Goal: Transaction & Acquisition: Purchase product/service

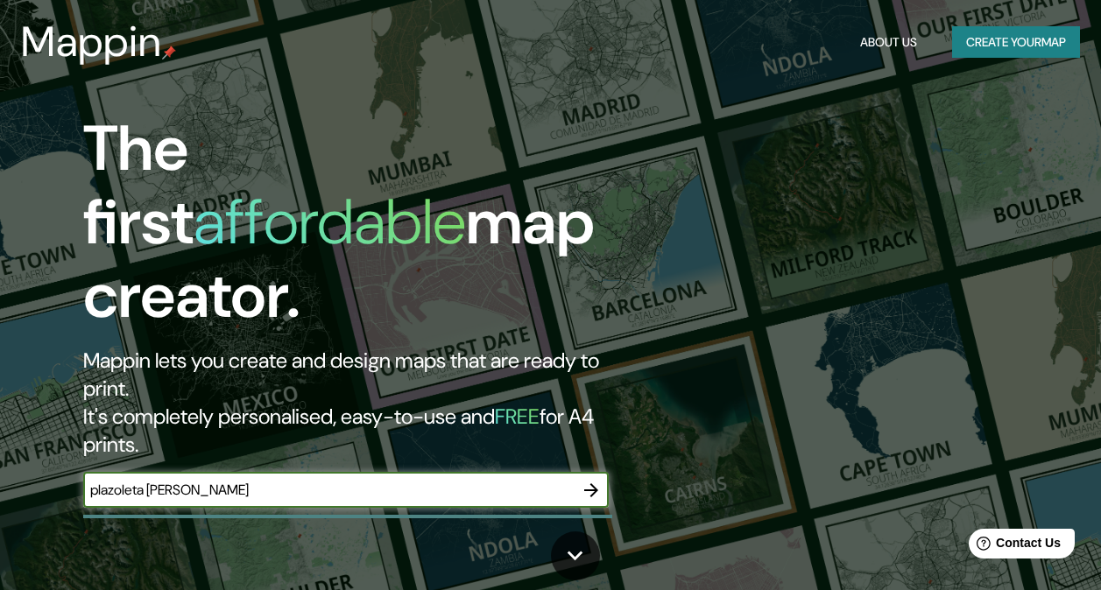
type input "plazoleta [PERSON_NAME]"
click at [596, 480] on icon "button" at bounding box center [591, 490] width 21 height 21
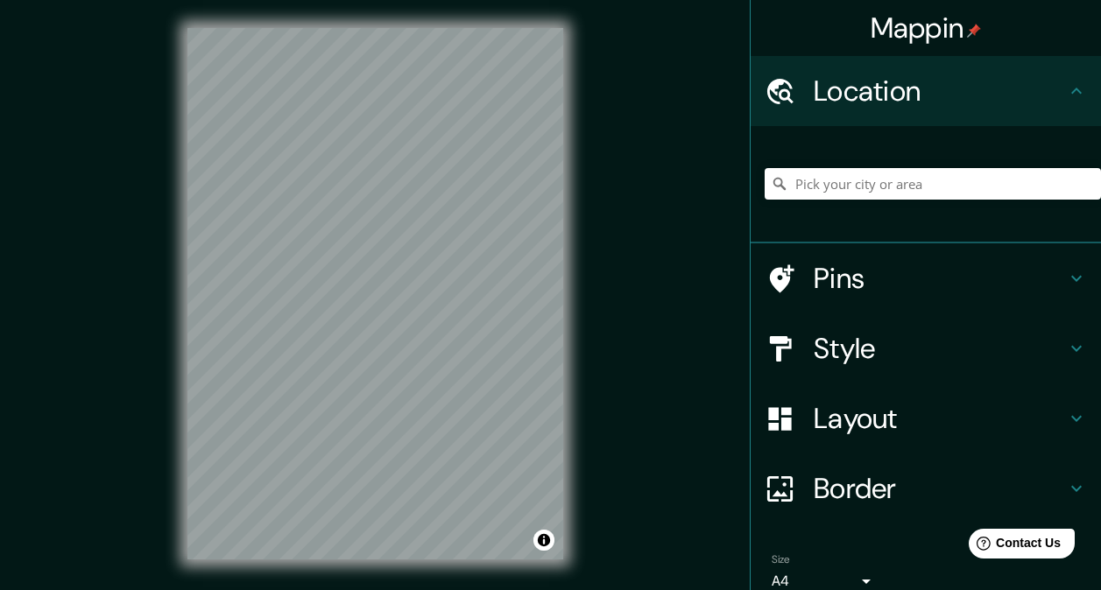
click at [939, 164] on div at bounding box center [933, 184] width 336 height 88
click at [931, 180] on input "Pick your city or area" at bounding box center [933, 184] width 336 height 32
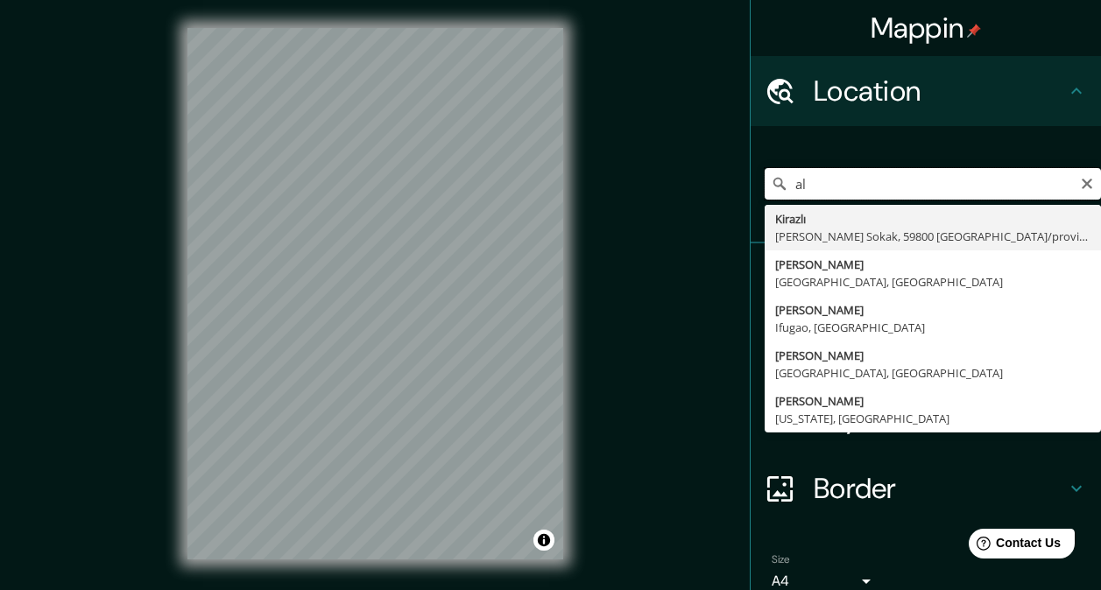
type input "a"
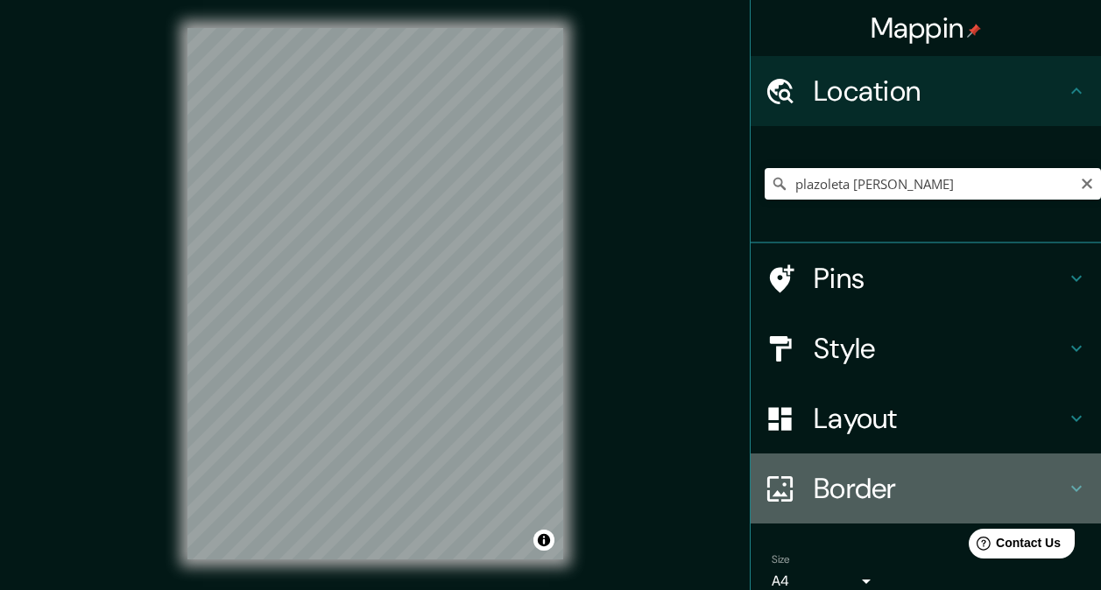
click at [1050, 490] on h4 "Border" at bounding box center [940, 488] width 252 height 35
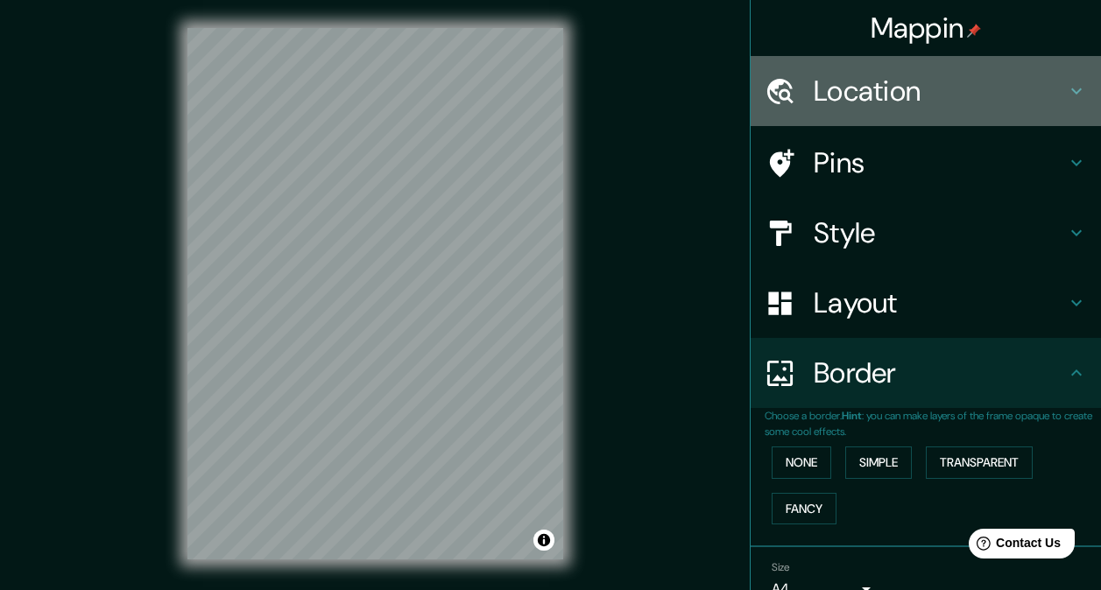
click at [1040, 92] on h4 "Location" at bounding box center [940, 91] width 252 height 35
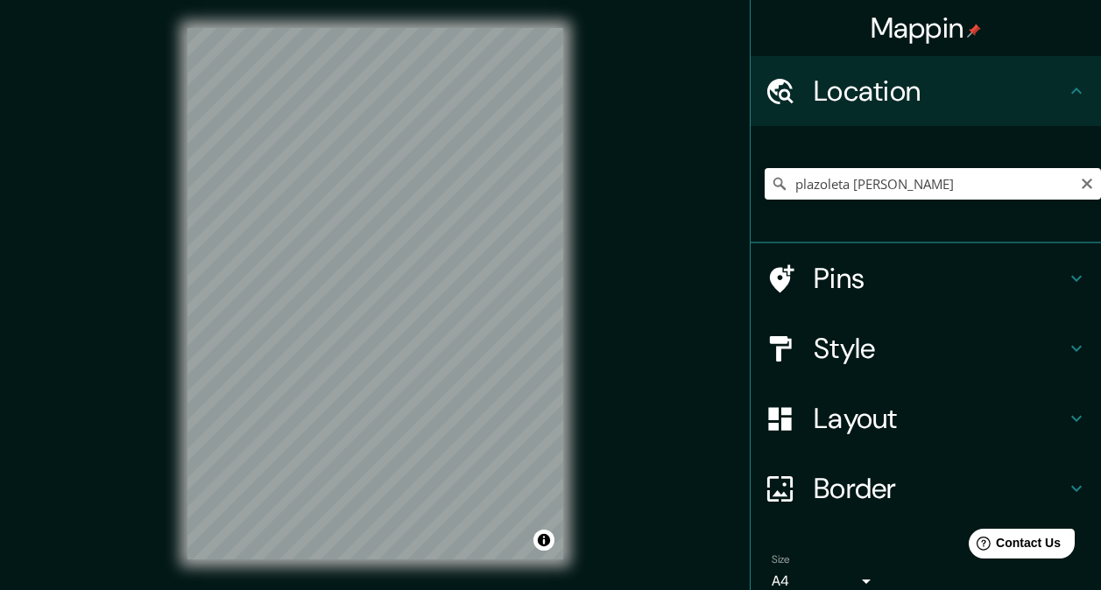
click at [969, 167] on div "plazoleta alfonso castelao [STREET_ADDRESS][PERSON_NAME], [GEOGRAPHIC_DATA][PER…" at bounding box center [933, 184] width 336 height 88
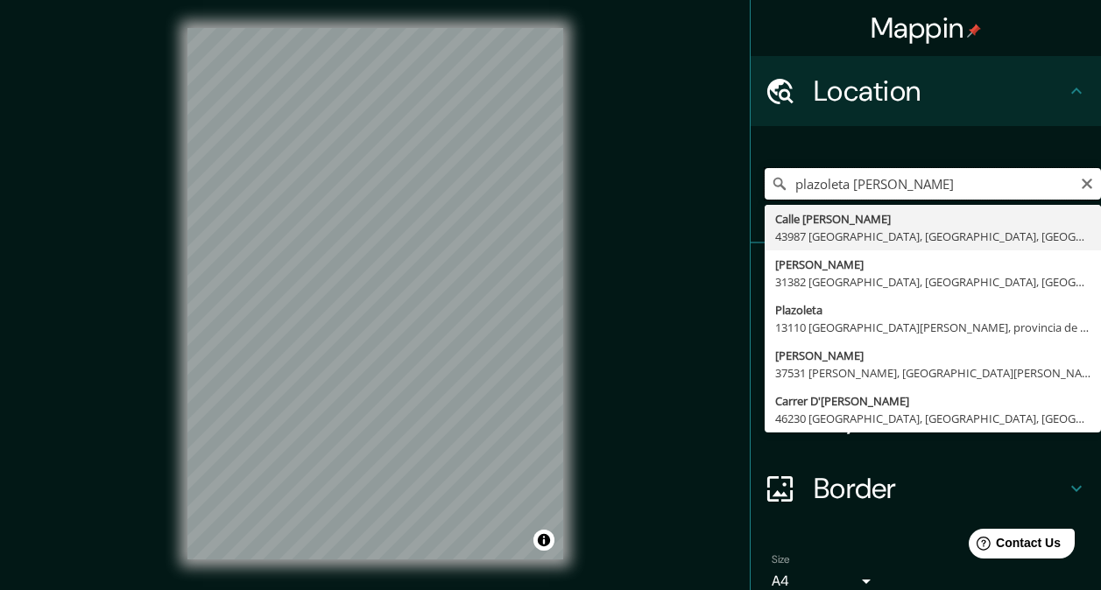
click at [969, 181] on input "plazoleta [PERSON_NAME]" at bounding box center [933, 184] width 336 height 32
type input "p"
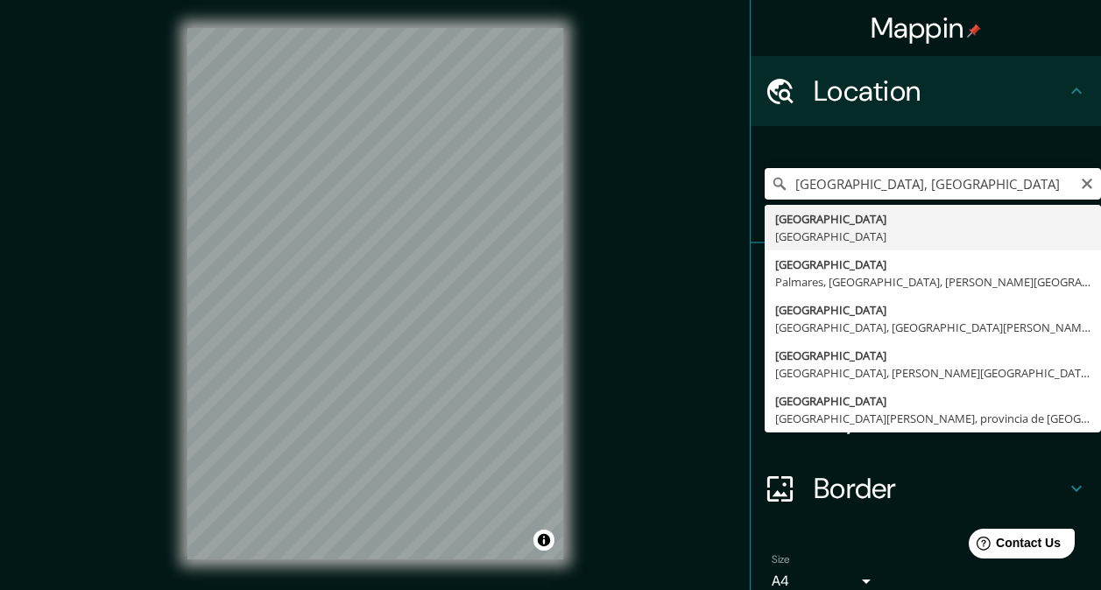
click at [959, 190] on input "[GEOGRAPHIC_DATA], [GEOGRAPHIC_DATA]" at bounding box center [933, 184] width 336 height 32
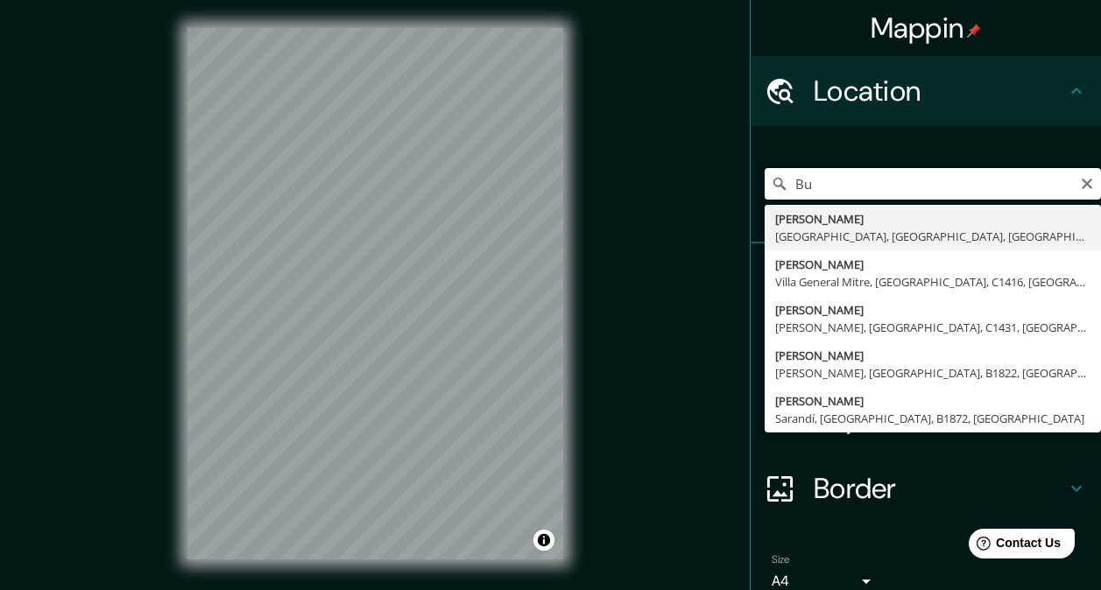
type input "B"
type input "a"
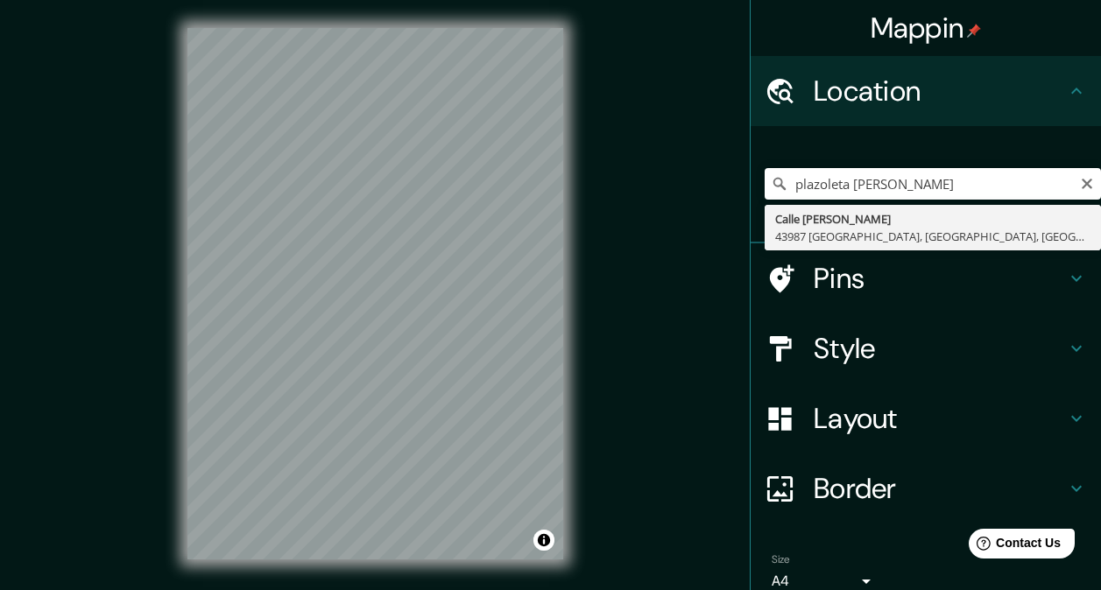
click at [1052, 365] on h4 "Style" at bounding box center [940, 348] width 252 height 35
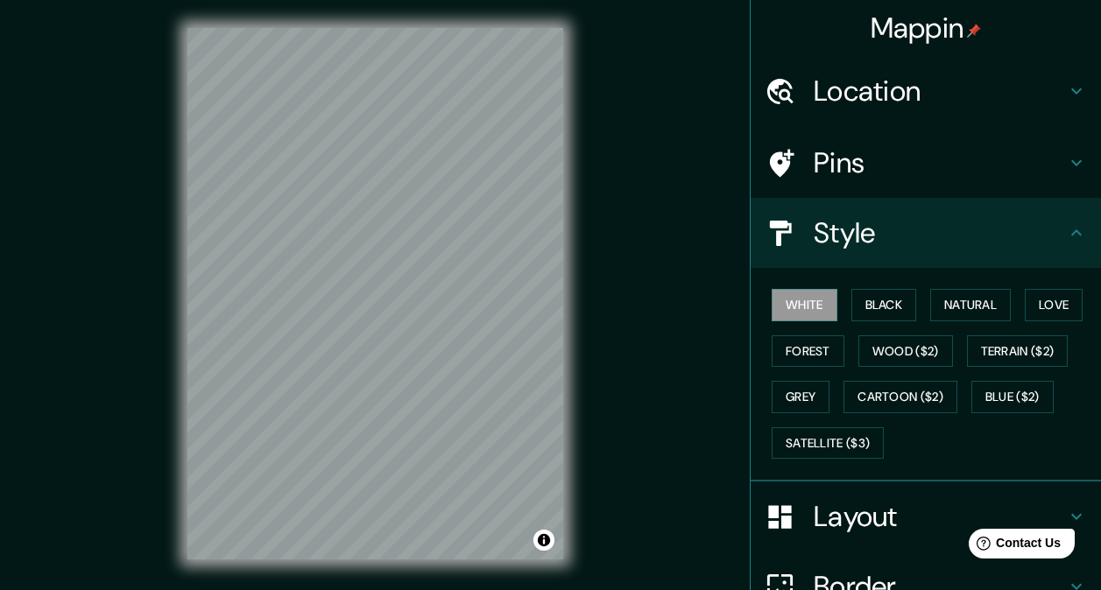
click at [1068, 249] on div "Style" at bounding box center [925, 233] width 350 height 70
click at [1061, 502] on div "Layout" at bounding box center [925, 517] width 350 height 70
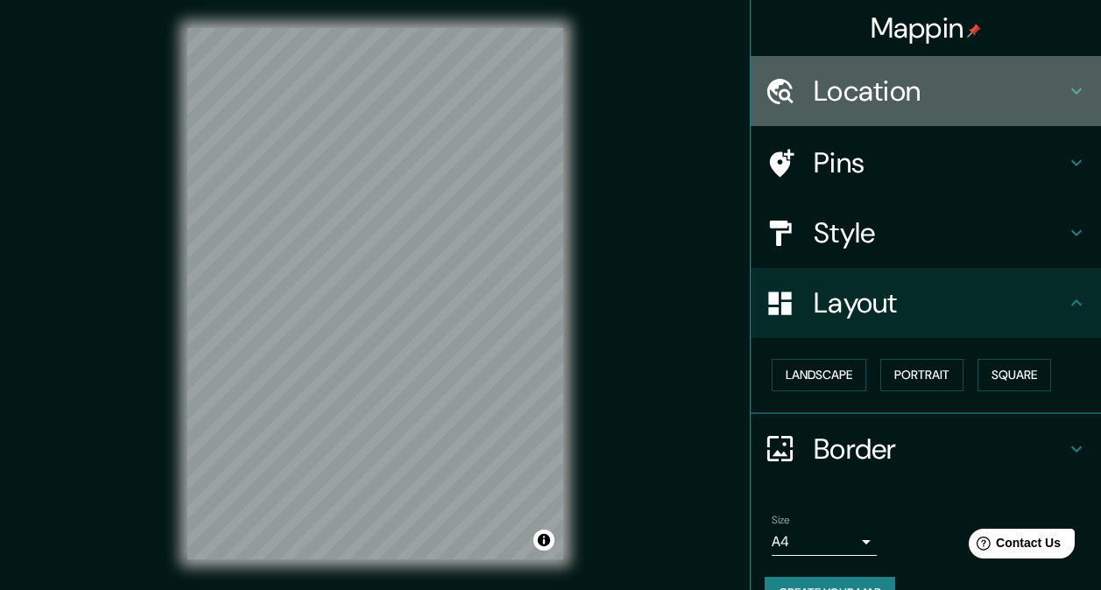
click at [1018, 89] on h4 "Location" at bounding box center [940, 91] width 252 height 35
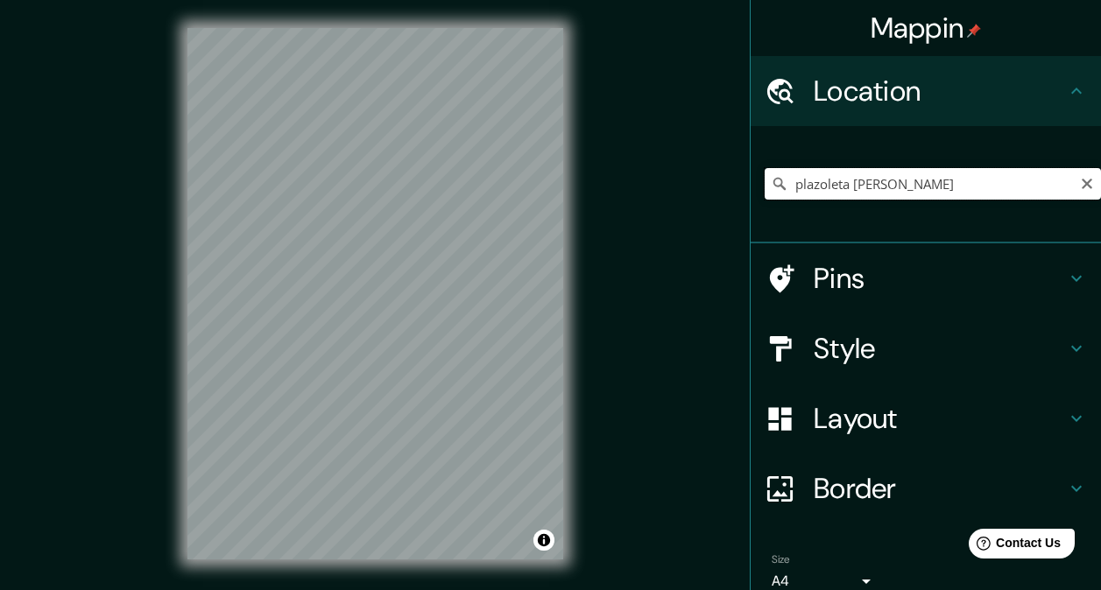
click at [974, 195] on input "plazoleta [PERSON_NAME]" at bounding box center [933, 184] width 336 height 32
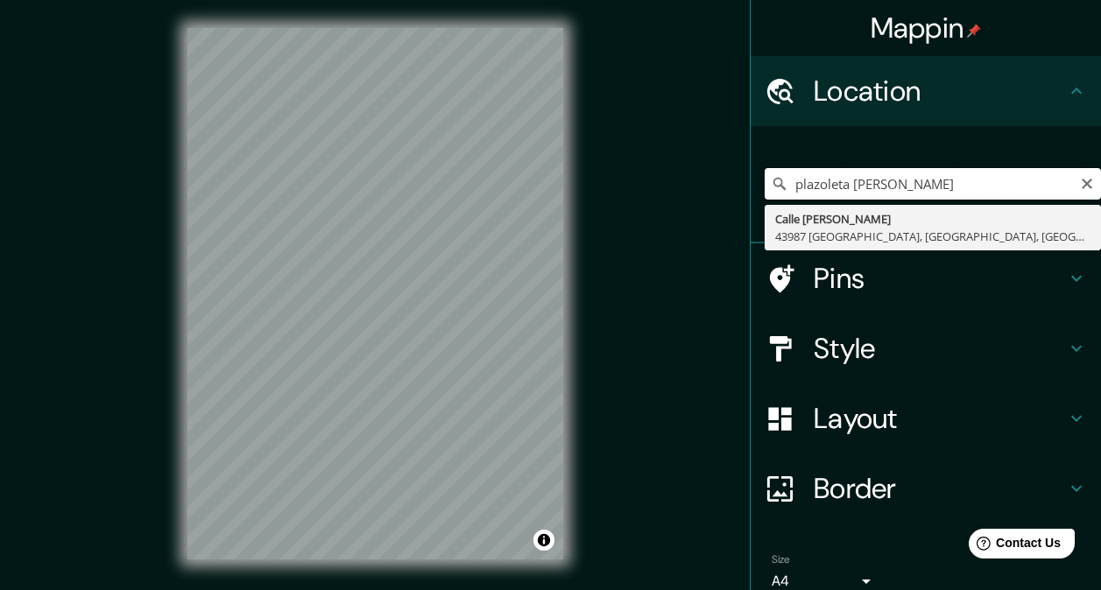
type input "[GEOGRAPHIC_DATA][PERSON_NAME], 43987 [GEOGRAPHIC_DATA], [GEOGRAPHIC_DATA], [GE…"
